Goal: Check status: Check status

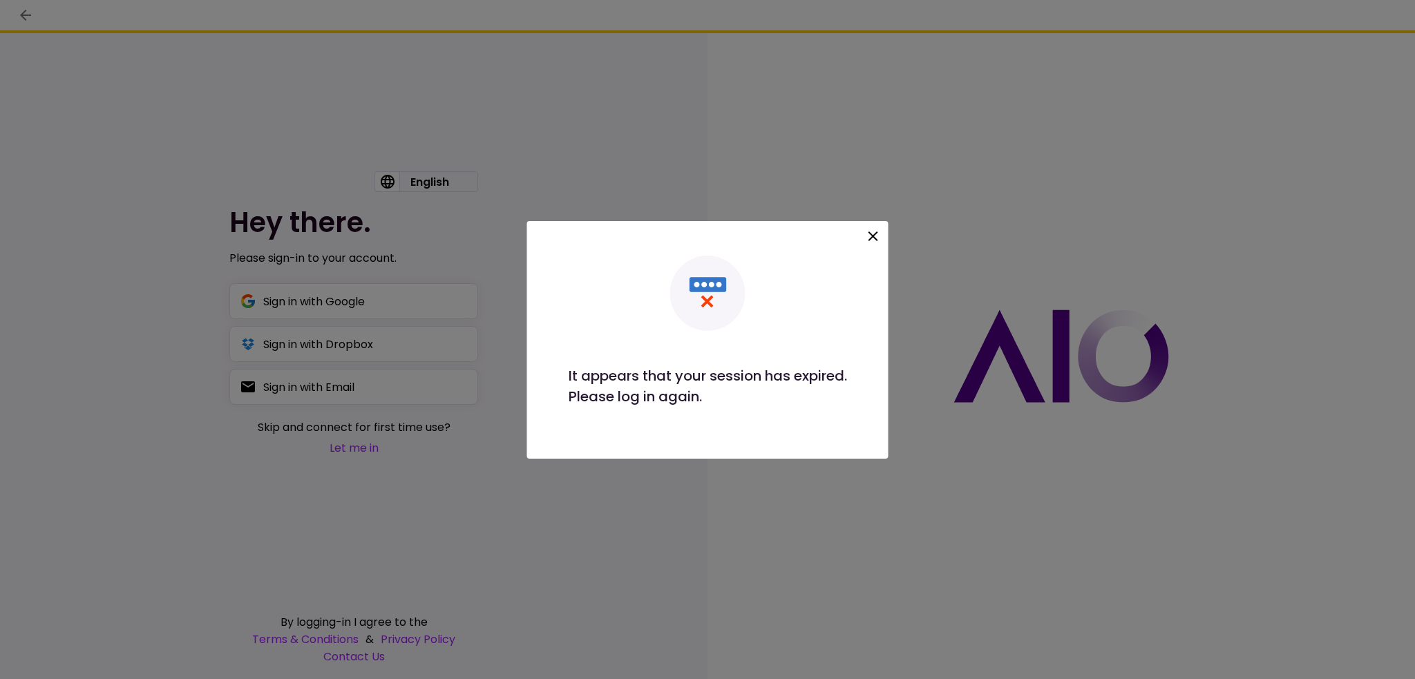
click at [873, 234] on icon at bounding box center [874, 237] width 10 height 10
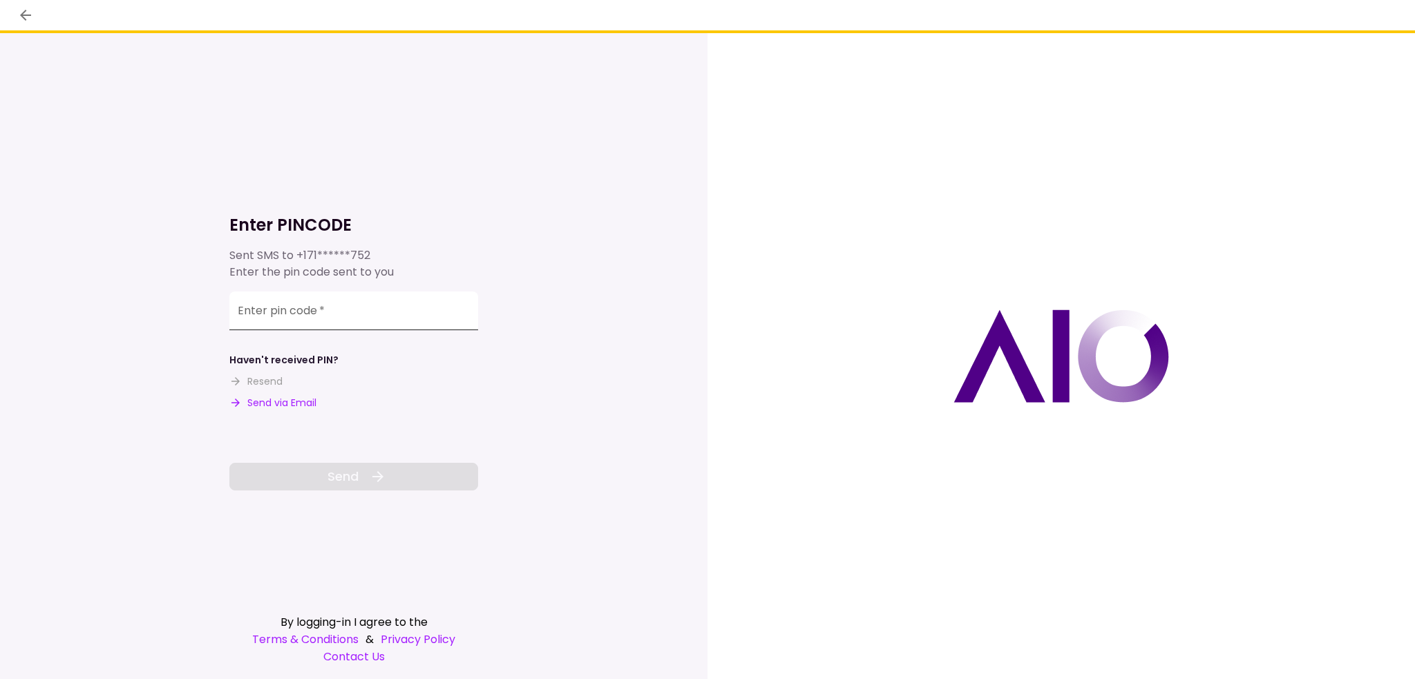
click at [368, 315] on input "Enter pin code   *" at bounding box center [353, 311] width 249 height 39
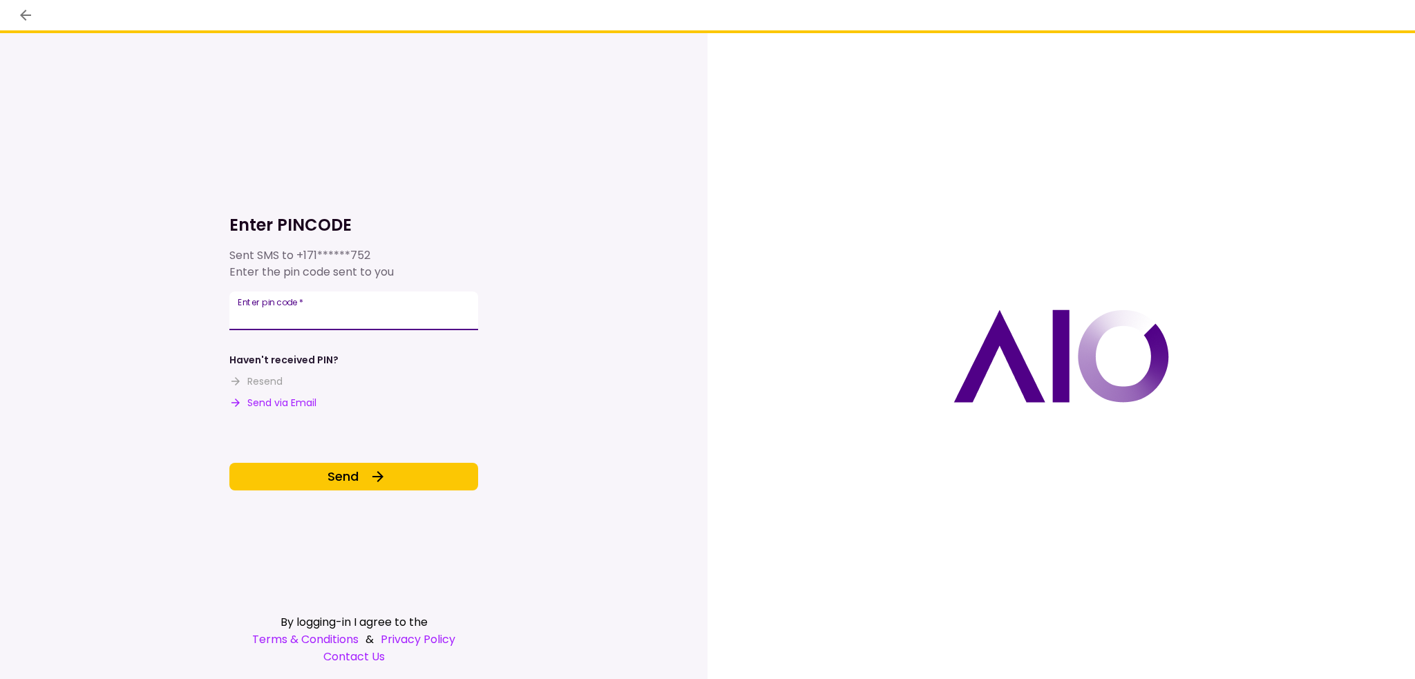
type input "******"
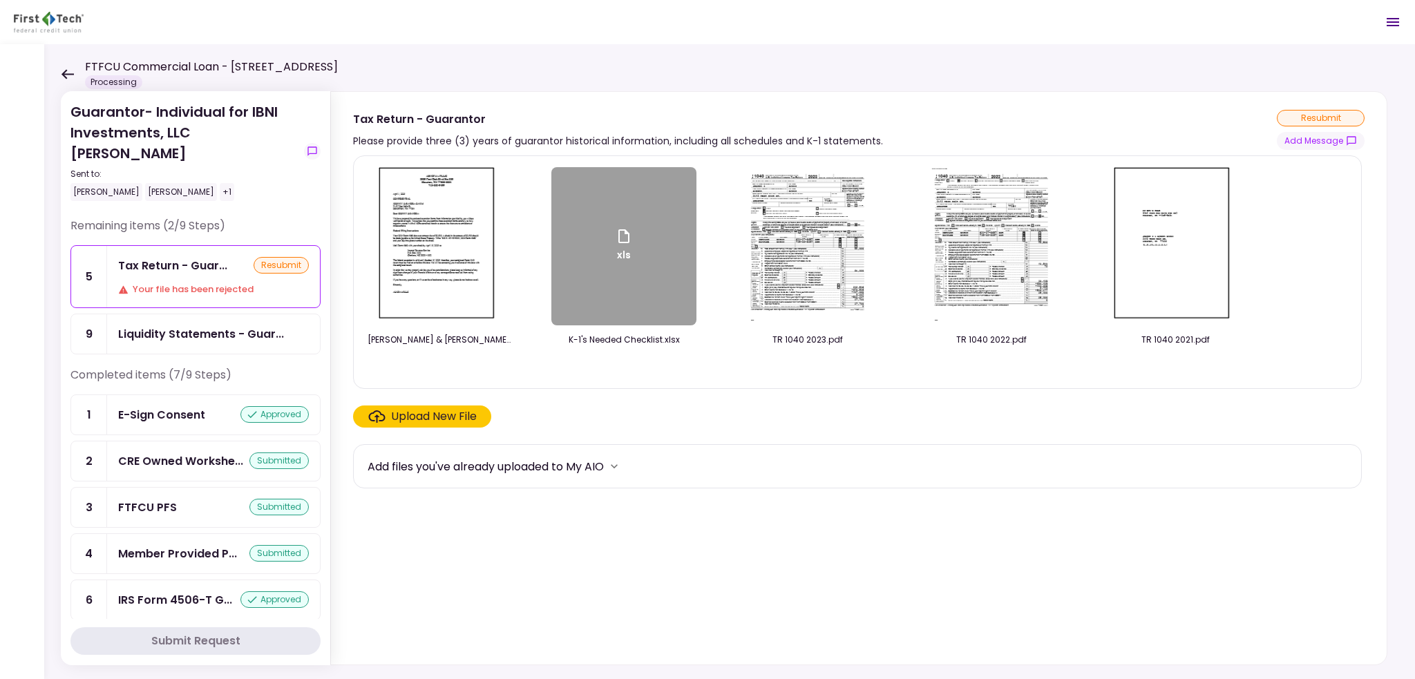
click at [67, 71] on icon at bounding box center [67, 74] width 13 height 10
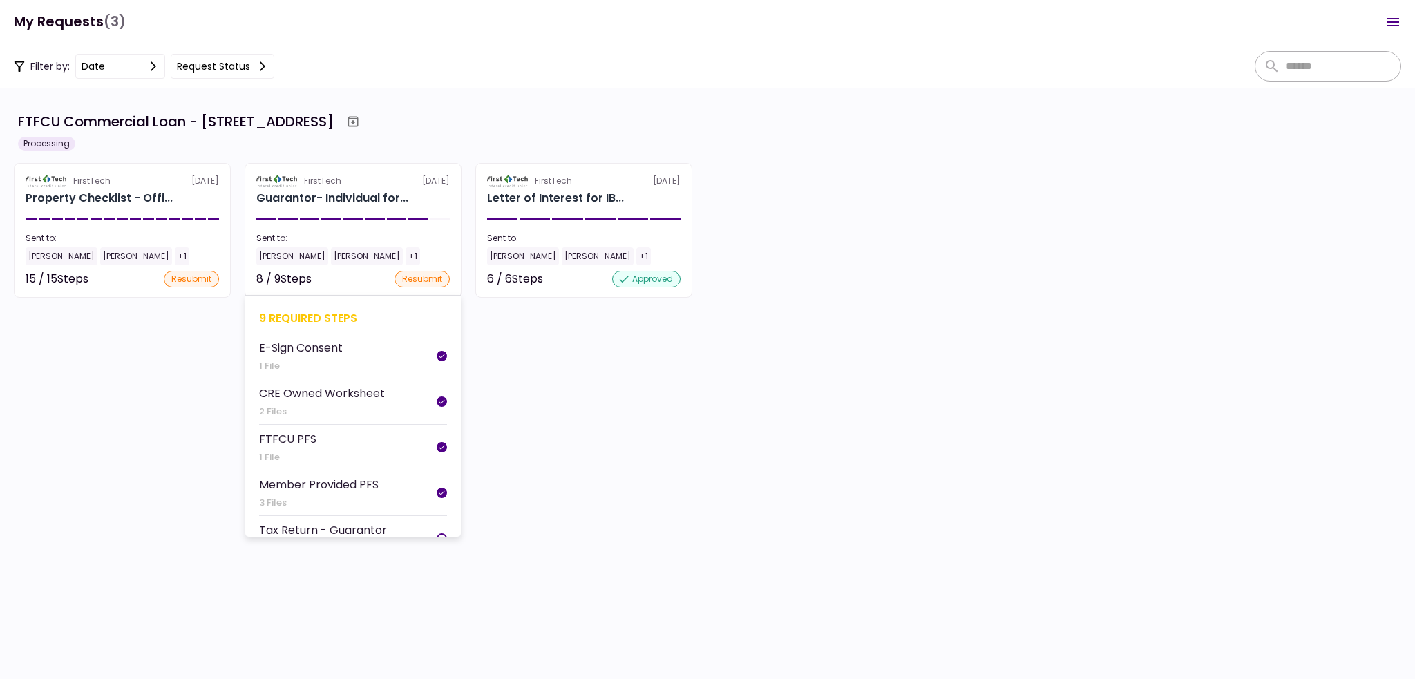
click at [348, 218] on div at bounding box center [353, 219] width 19 height 2
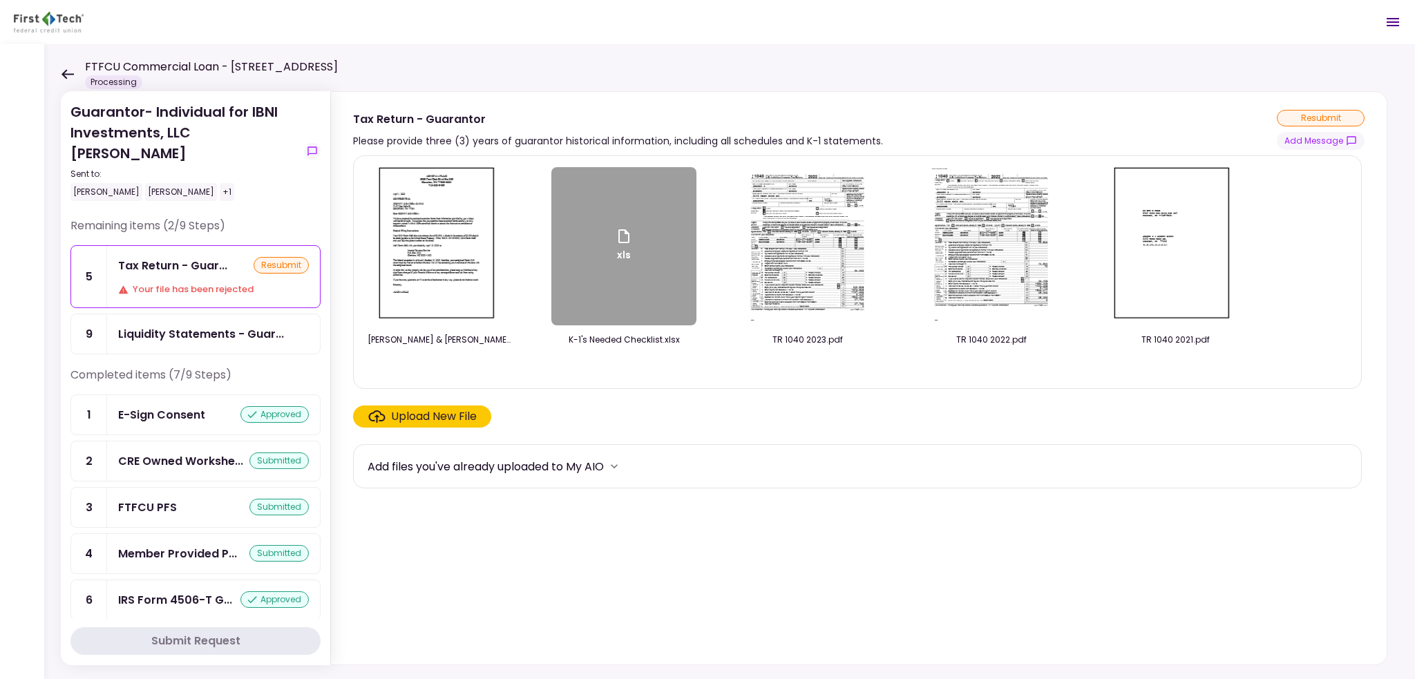
click at [68, 73] on icon at bounding box center [67, 74] width 13 height 10
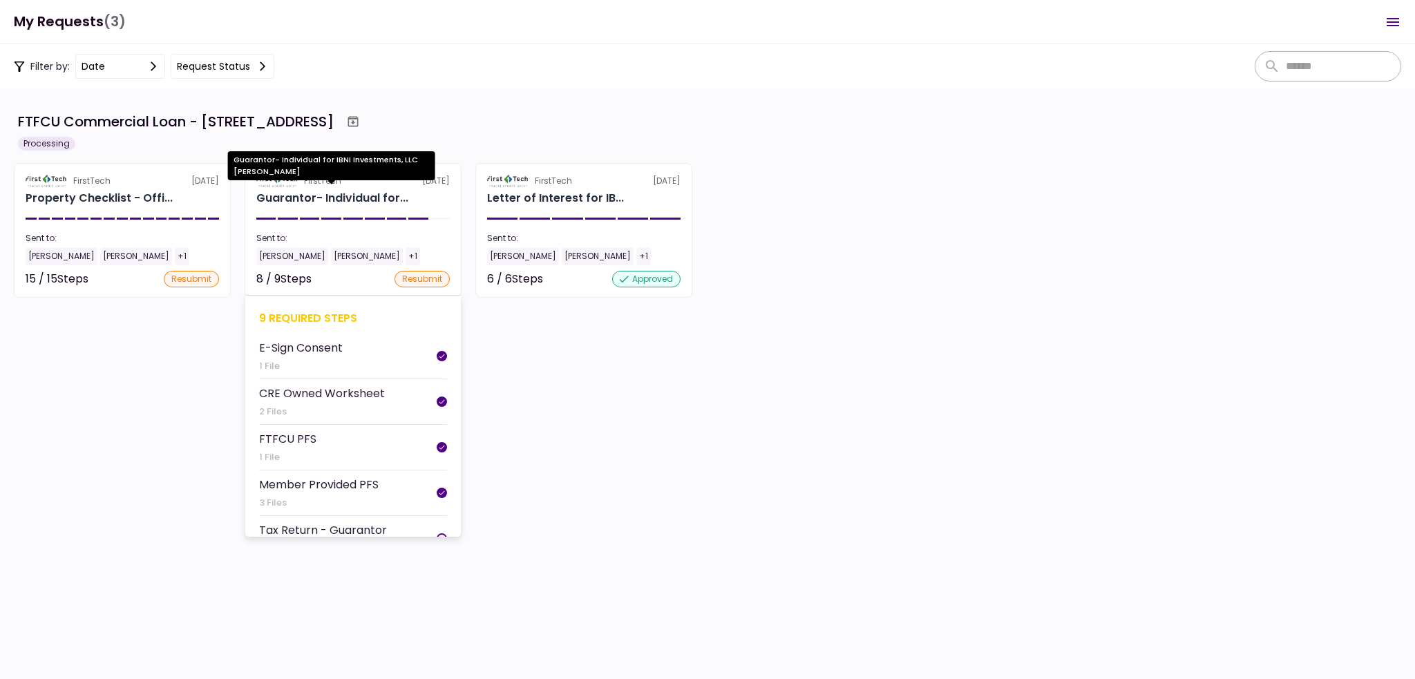
click at [314, 200] on div "Guarantor- Individual for..." at bounding box center [332, 198] width 152 height 17
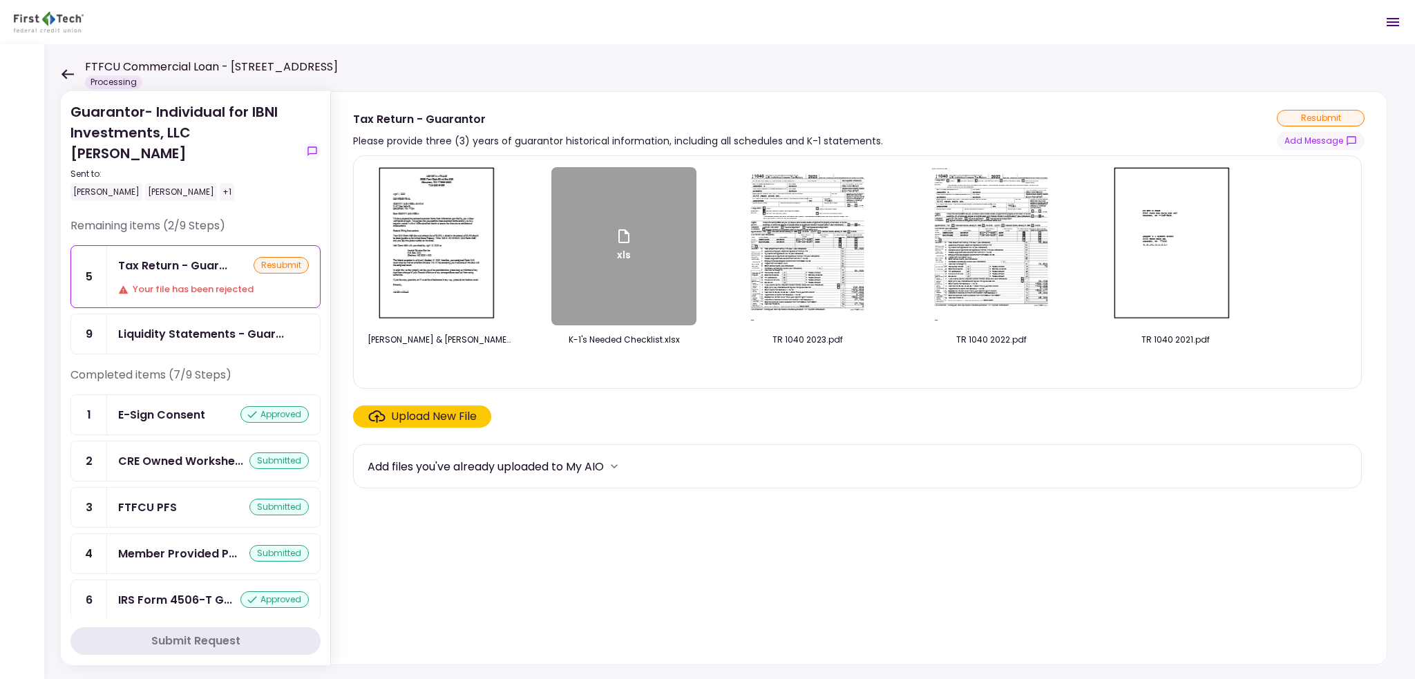
click at [76, 77] on div "FTFCU Commercial Loan - [STREET_ADDRESS] Processing" at bounding box center [199, 74] width 277 height 30
click at [64, 70] on icon at bounding box center [67, 74] width 13 height 10
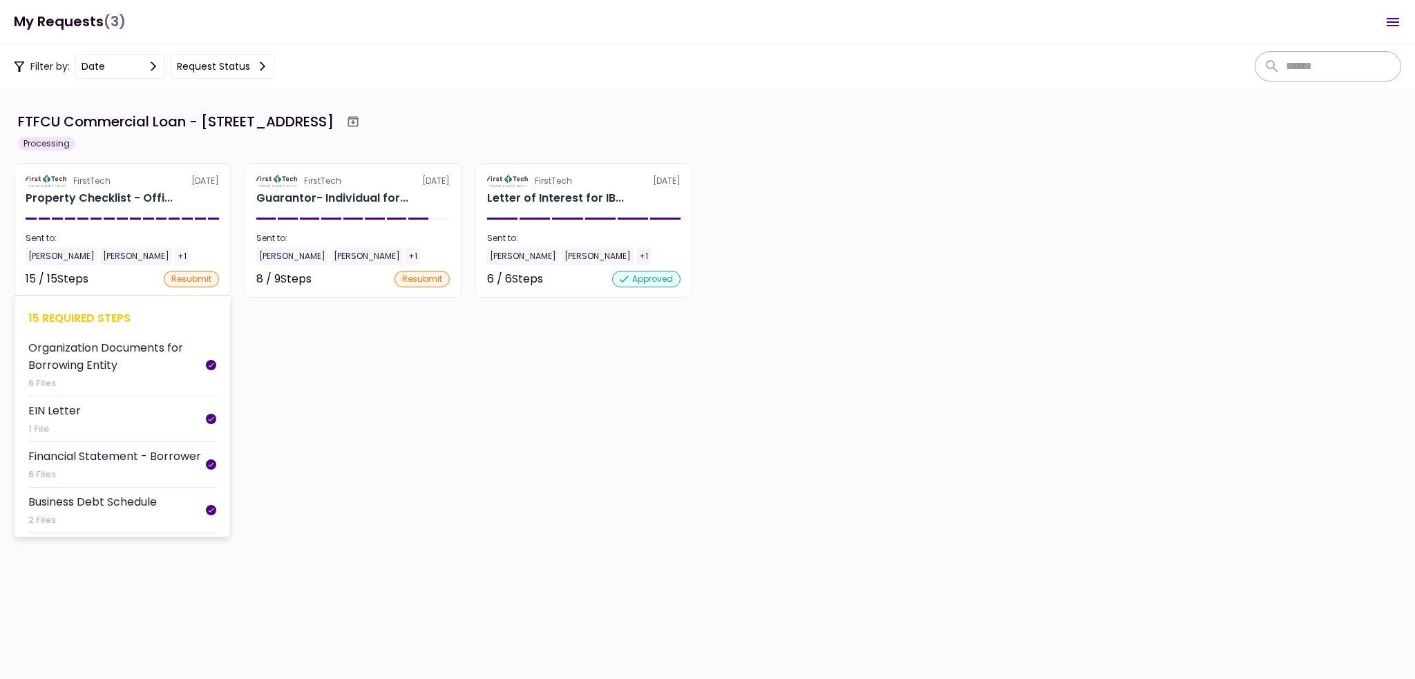
click at [205, 188] on section "FirstTech [DATE] Property Checklist - Offi... Sent to: [PERSON_NAME] [PERSON_NA…" at bounding box center [122, 230] width 217 height 135
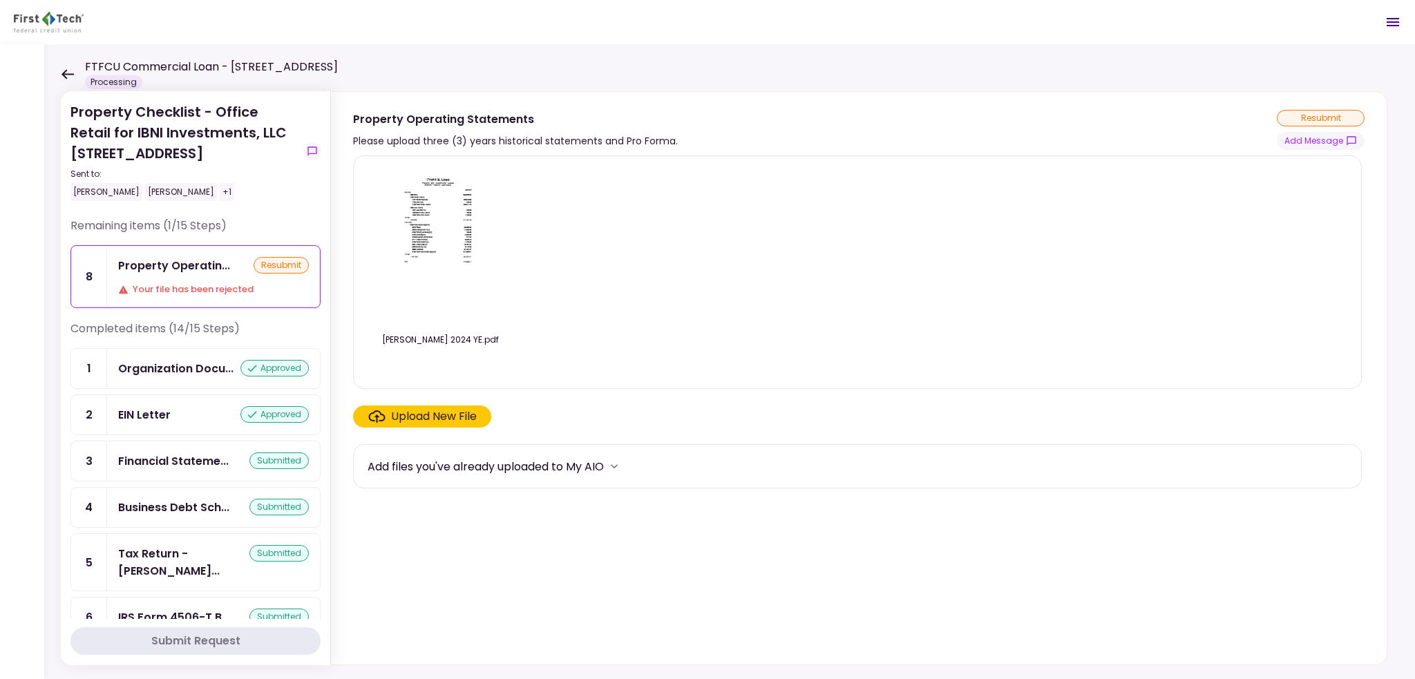
click at [65, 74] on icon at bounding box center [68, 74] width 12 height 10
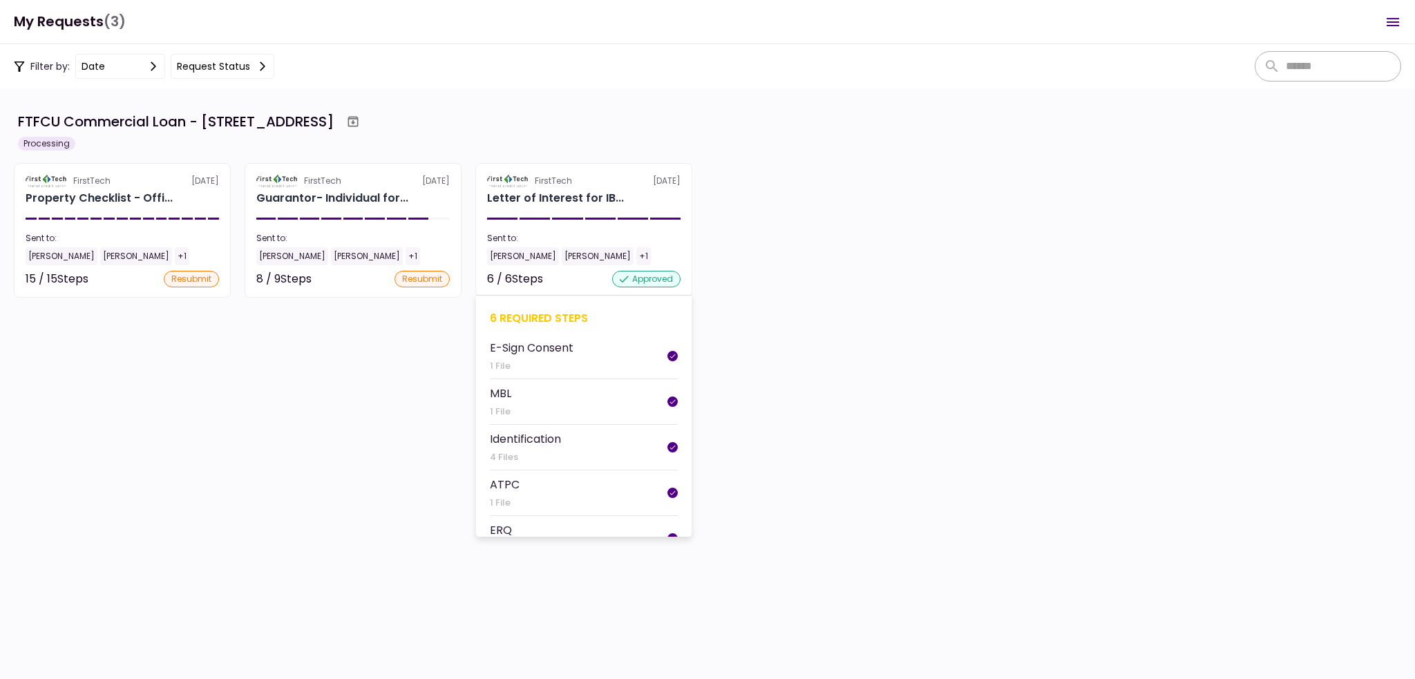
click at [553, 217] on section "FirstTech [DATE] Letter of Interest for IB... Sent to: [PERSON_NAME] Sheffield …" at bounding box center [584, 230] width 217 height 135
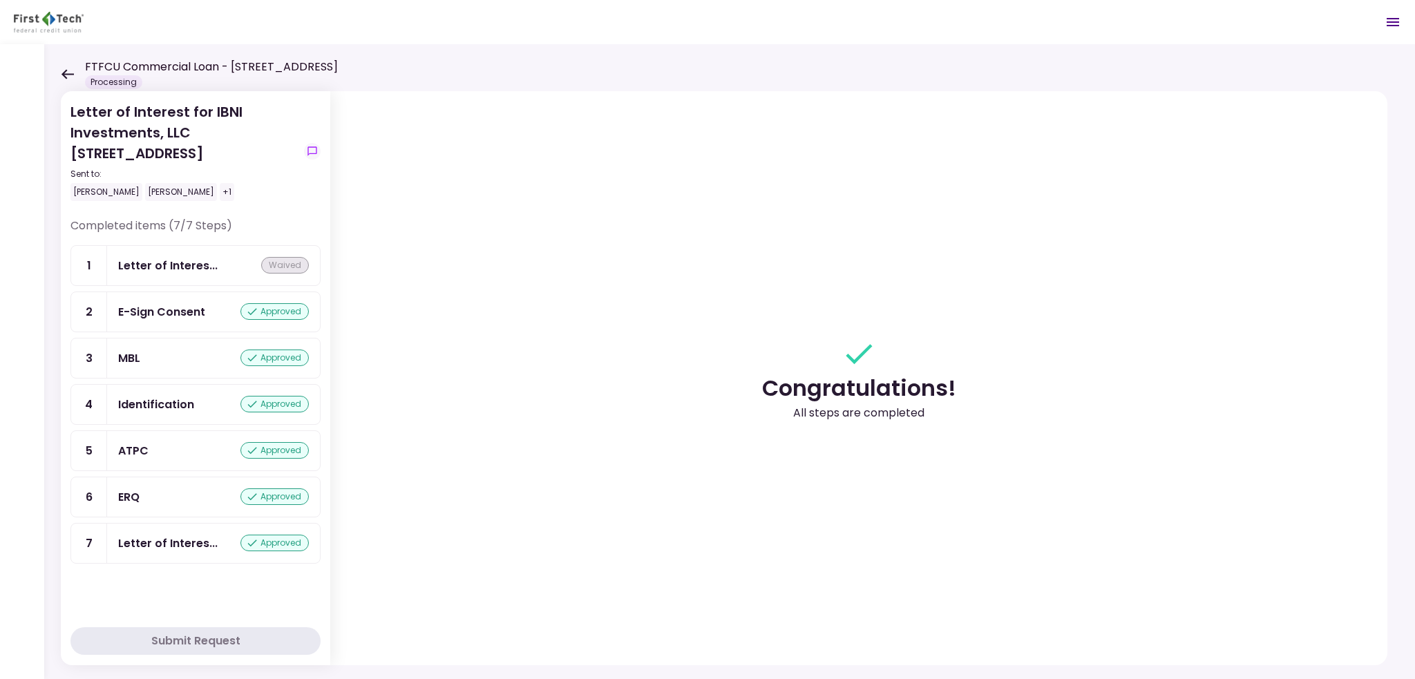
click at [65, 76] on icon at bounding box center [68, 74] width 12 height 10
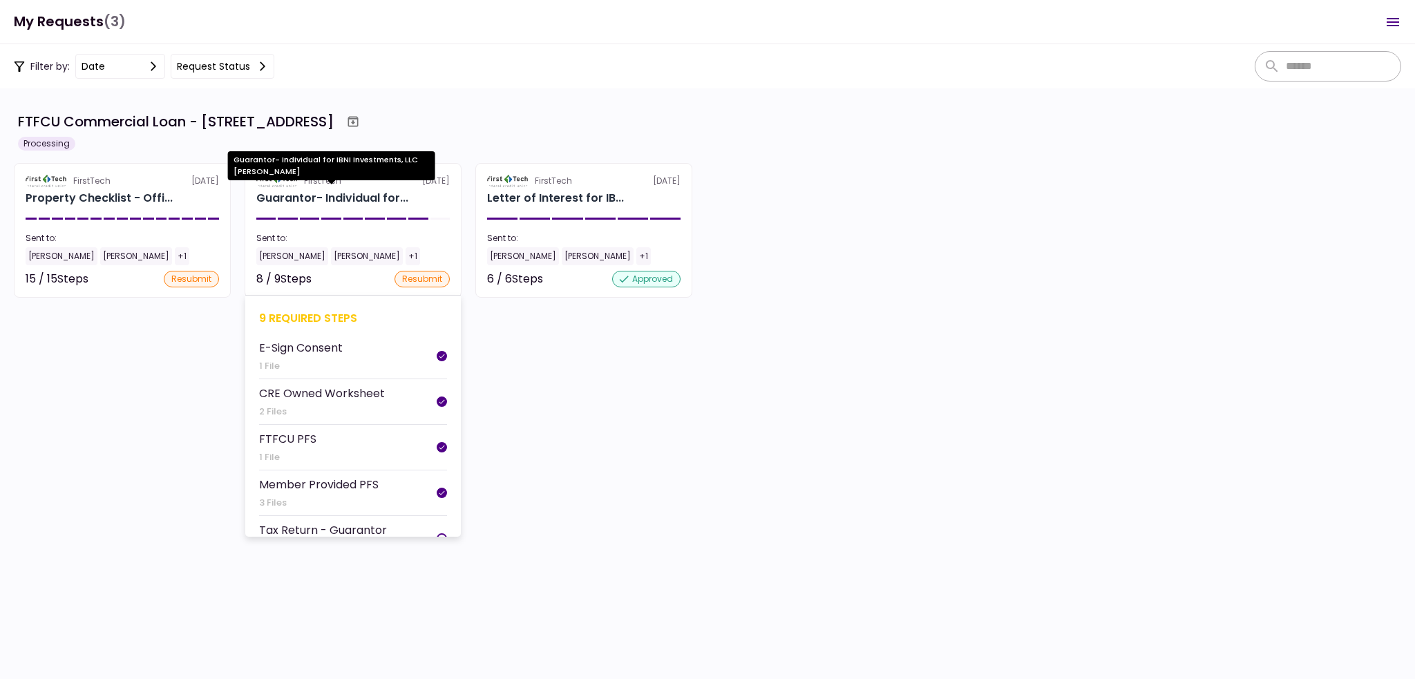
click at [393, 201] on div "Guarantor- Individual for..." at bounding box center [332, 198] width 152 height 17
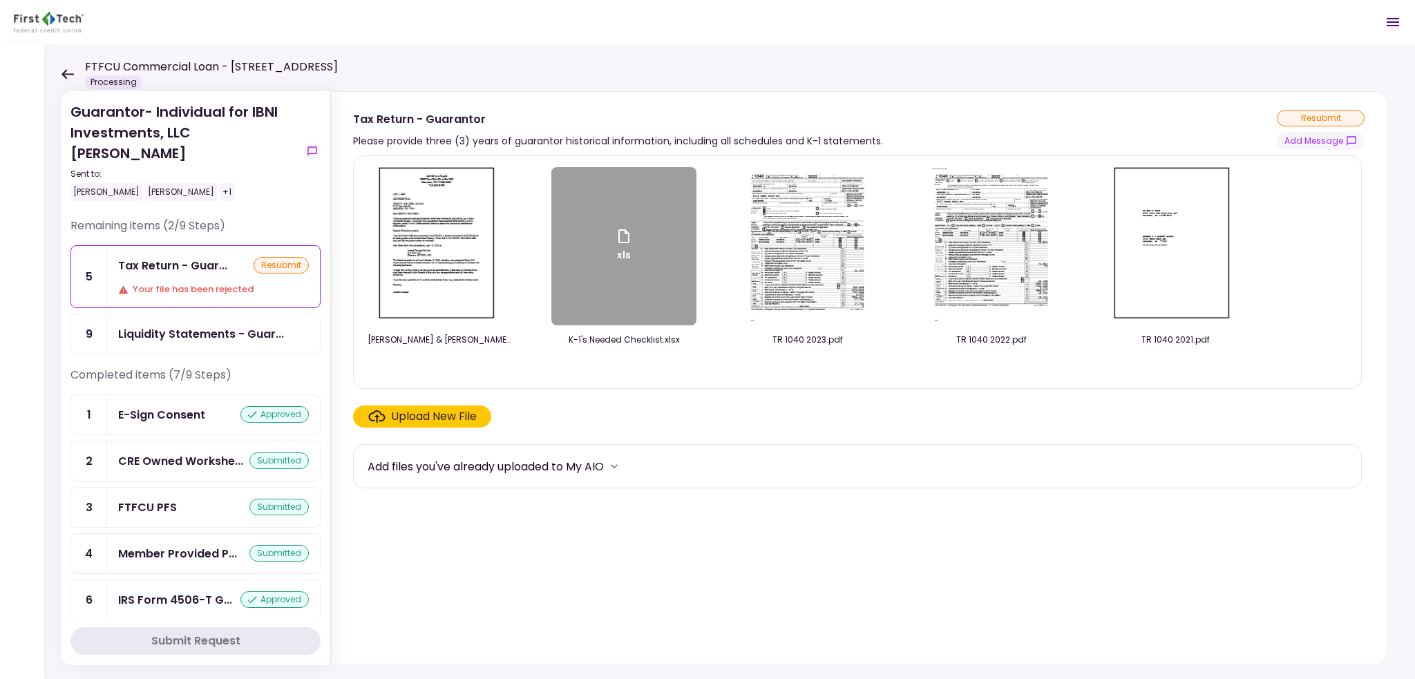
click at [64, 67] on div "FTFCU Commercial Loan - [STREET_ADDRESS] Processing" at bounding box center [199, 74] width 277 height 30
click at [63, 71] on icon at bounding box center [67, 74] width 13 height 10
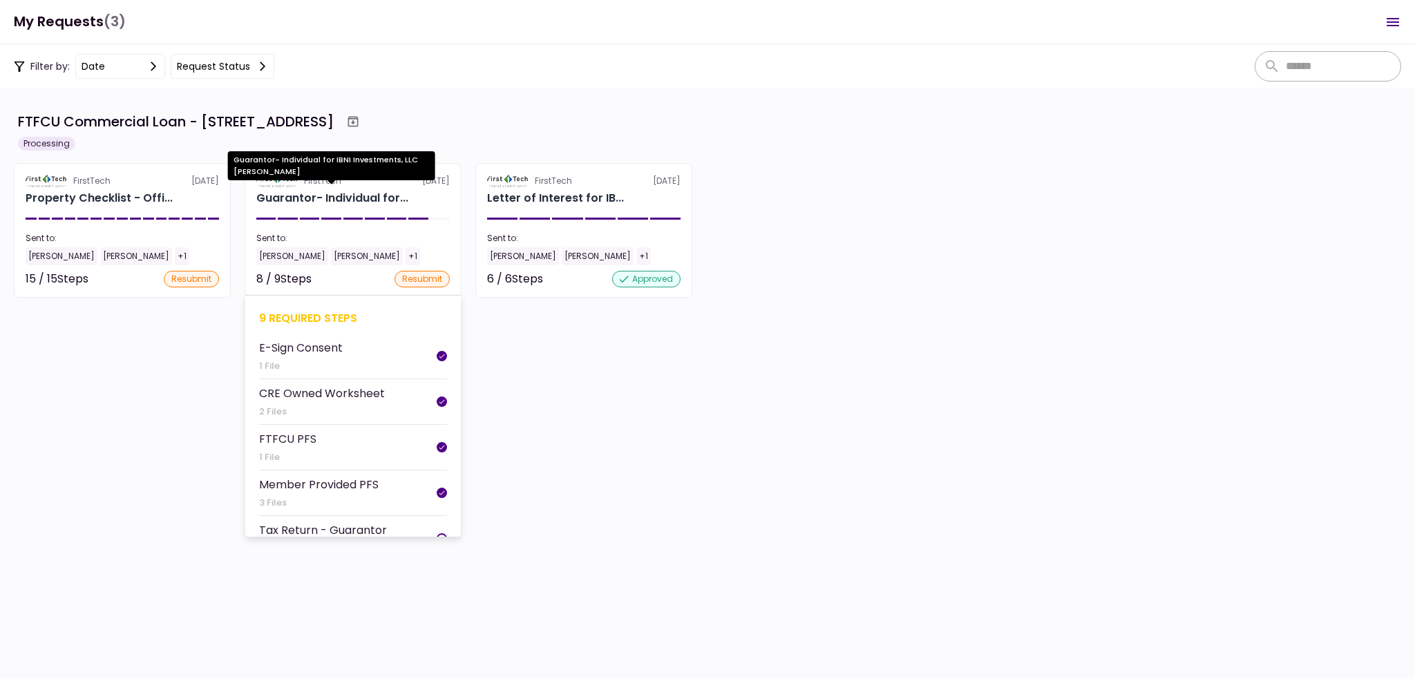
click at [353, 194] on div "Guarantor- Individual for..." at bounding box center [332, 198] width 152 height 17
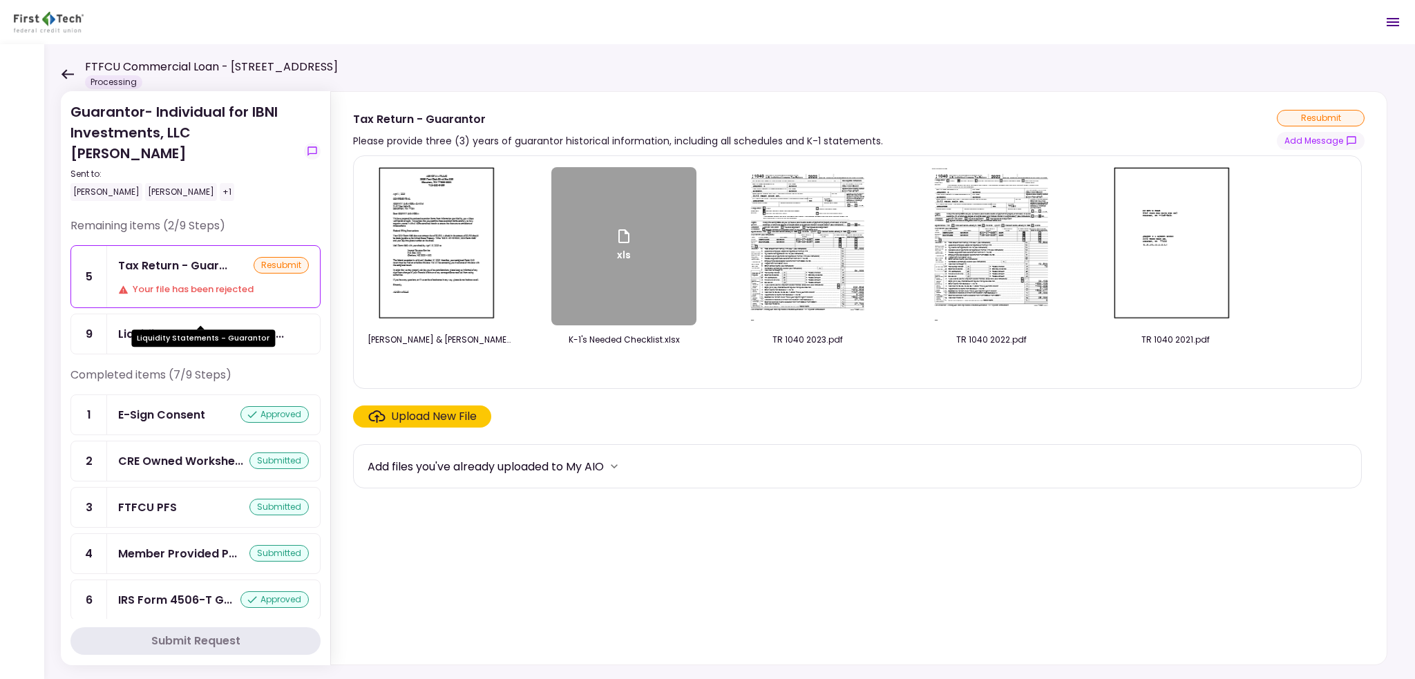
click at [206, 326] on div "Liquidity Statements - Guar..." at bounding box center [201, 334] width 166 height 17
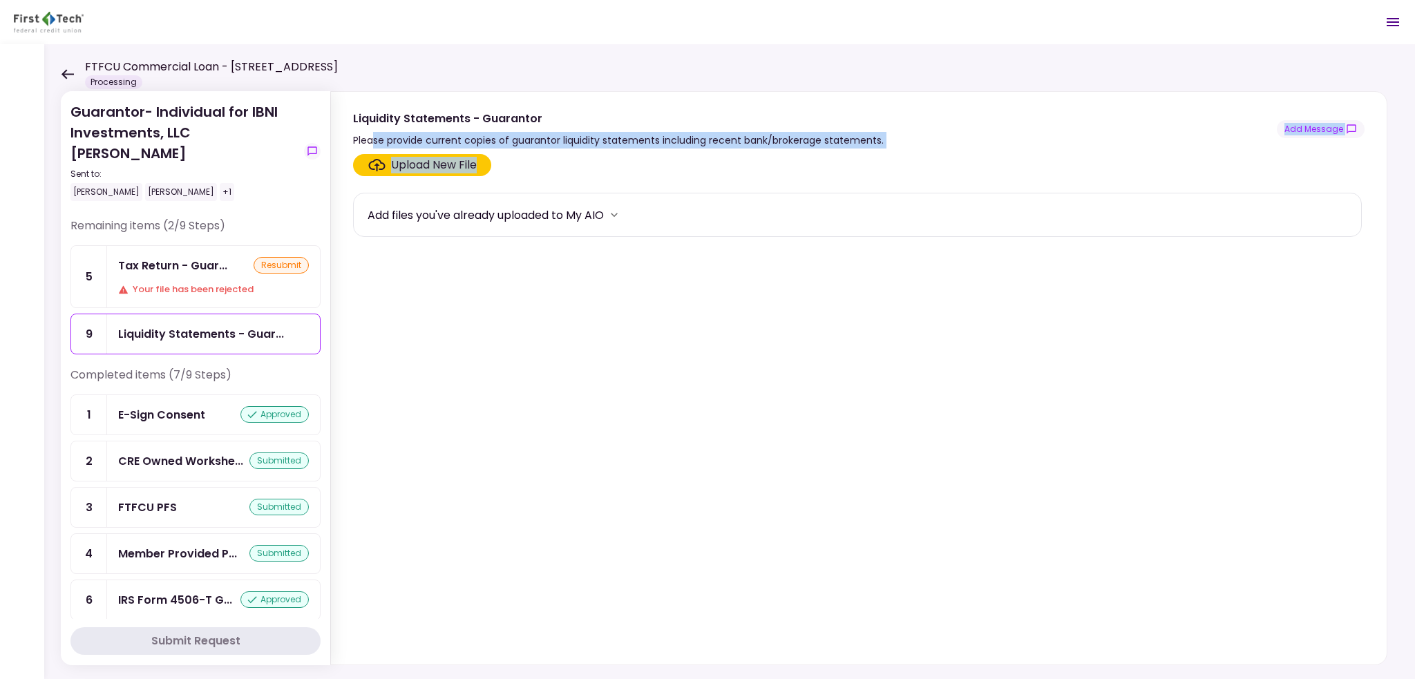
drag, startPoint x: 370, startPoint y: 133, endPoint x: 817, endPoint y: 151, distance: 446.8
click at [817, 151] on div "Liquidity Statements - Guarantor Please provide current copies of guarantor liq…" at bounding box center [858, 378] width 1057 height 574
click at [184, 258] on div "Tax Return - Guar... resubmit Your file has been rejected" at bounding box center [213, 277] width 213 height 62
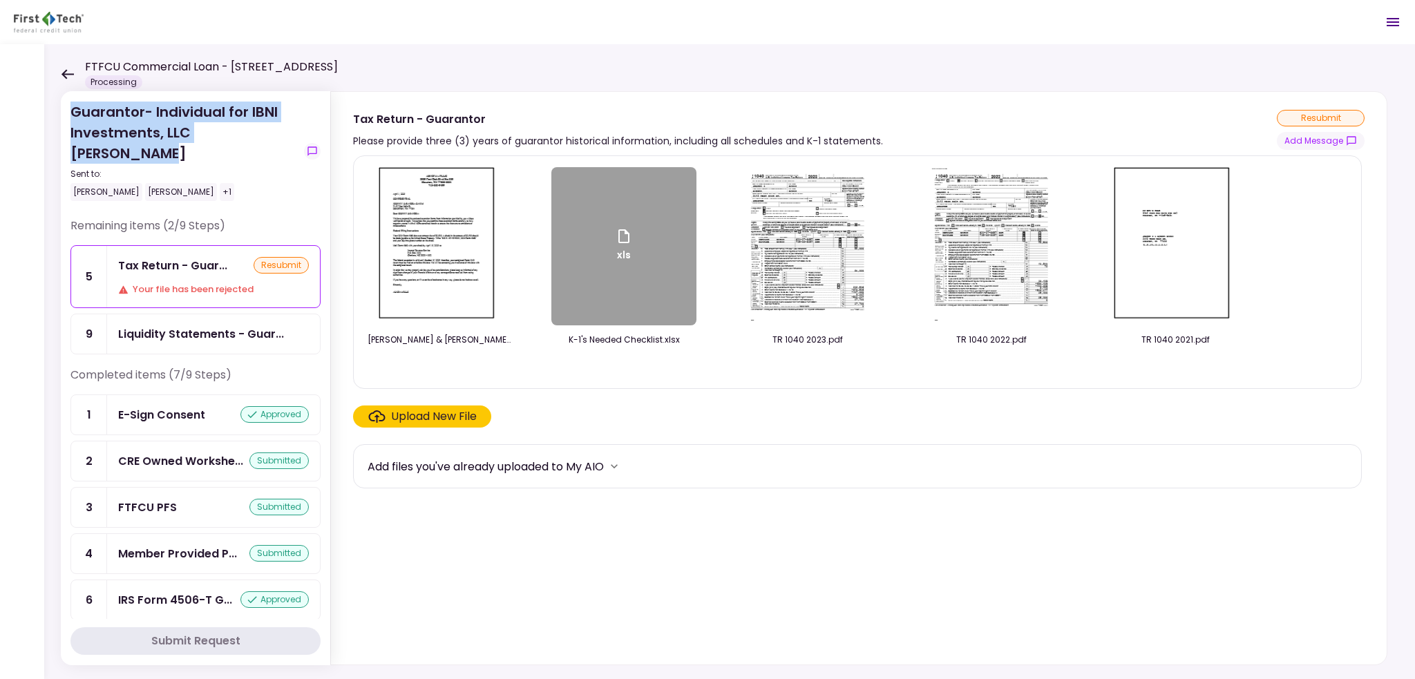
drag, startPoint x: 292, startPoint y: 131, endPoint x: 65, endPoint y: 105, distance: 228.2
click at [65, 105] on section "Guarantor- Individual for IBNI Investments, LLC [PERSON_NAME] Sent to: [PERSON_…" at bounding box center [196, 378] width 270 height 574
copy div "Guarantor- Individual for IBNI Investments, LLC [PERSON_NAME]"
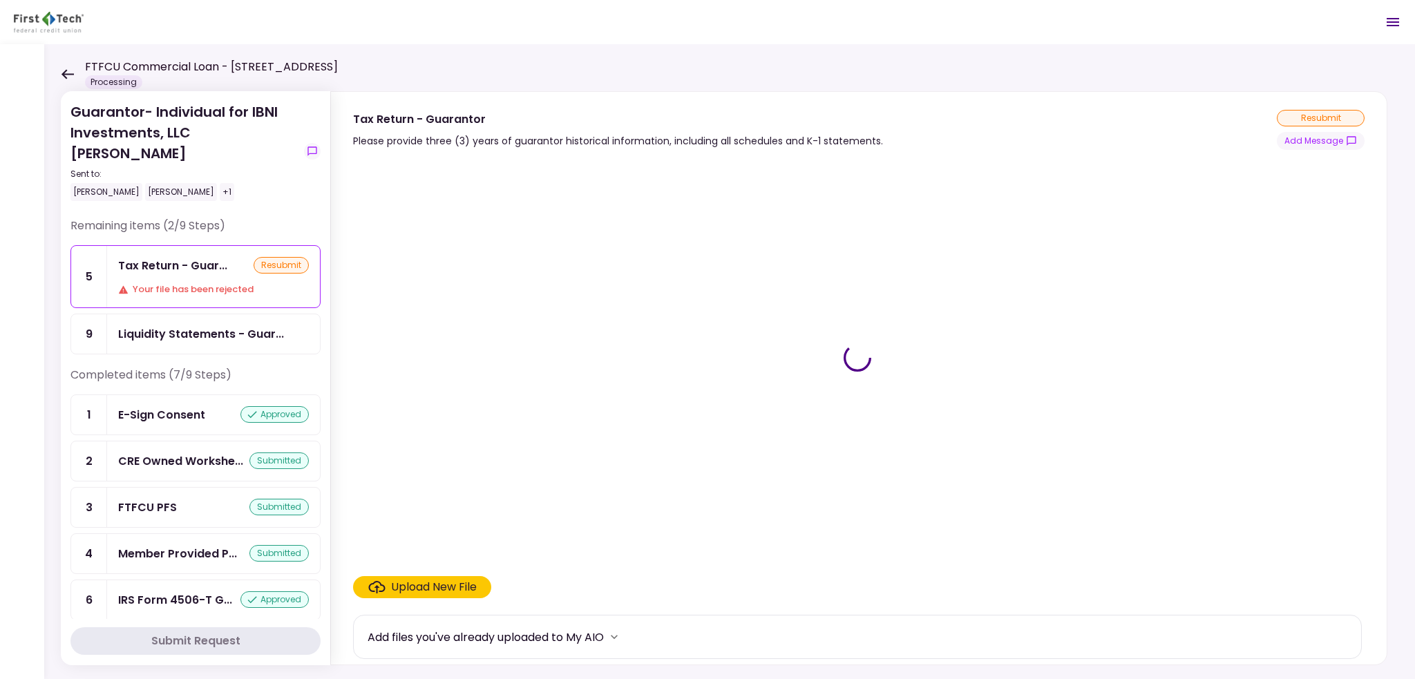
click at [58, 77] on div "Guarantor- Individual for IBNI Investments, LLC Johnny Ganim Sent to: Johnny Ga…" at bounding box center [729, 361] width 1371 height 635
click at [63, 77] on icon at bounding box center [67, 74] width 13 height 10
